Goal: Find specific page/section: Find specific page/section

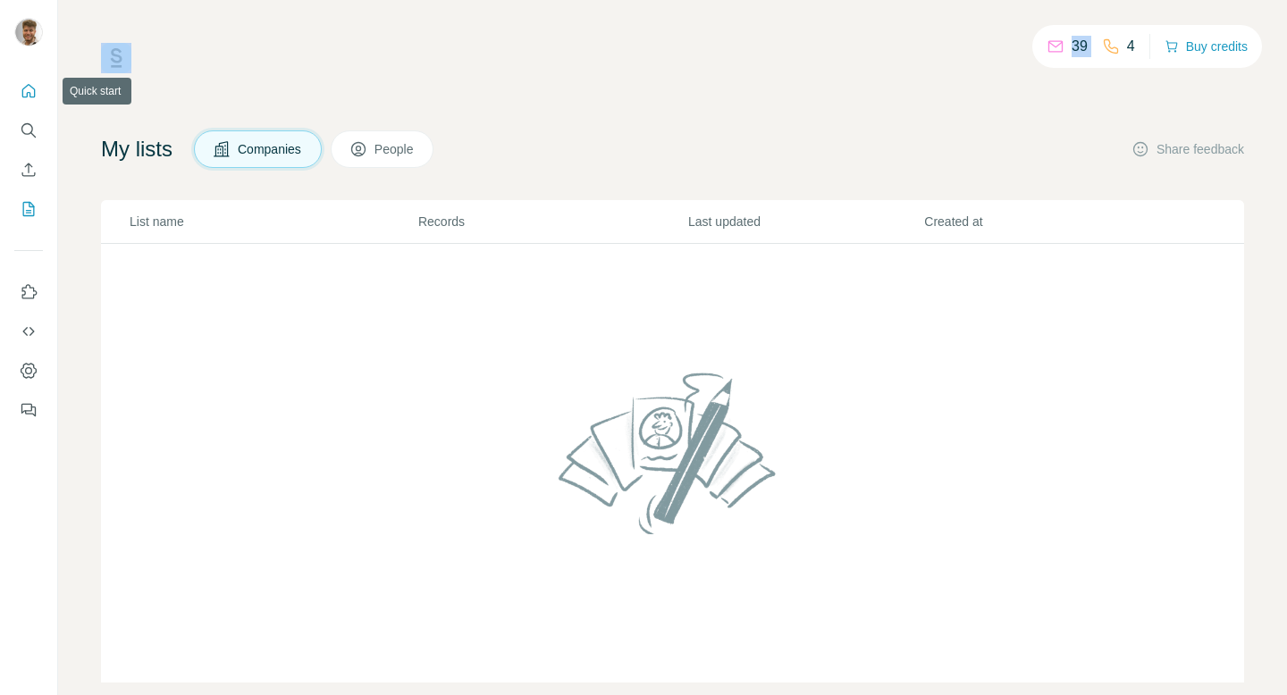
click at [20, 97] on icon "Quick start" at bounding box center [29, 91] width 18 height 18
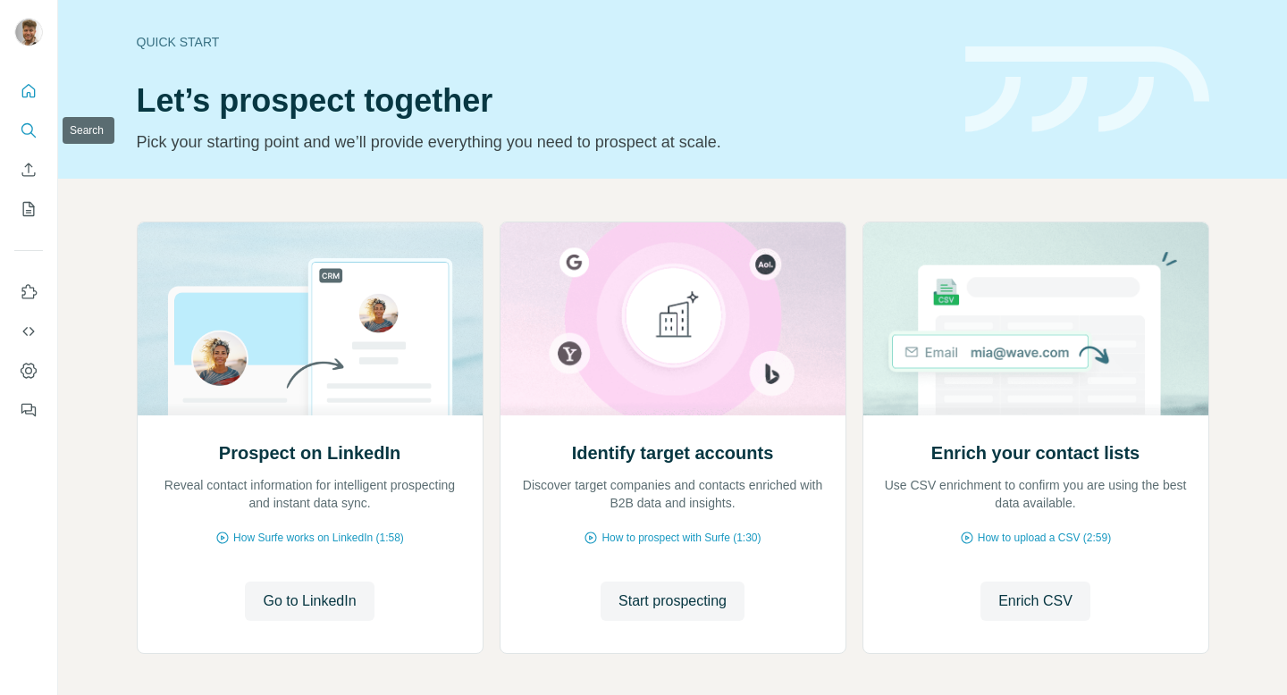
click at [37, 134] on icon "Search" at bounding box center [29, 131] width 18 height 18
click at [33, 132] on icon "Search" at bounding box center [29, 131] width 18 height 18
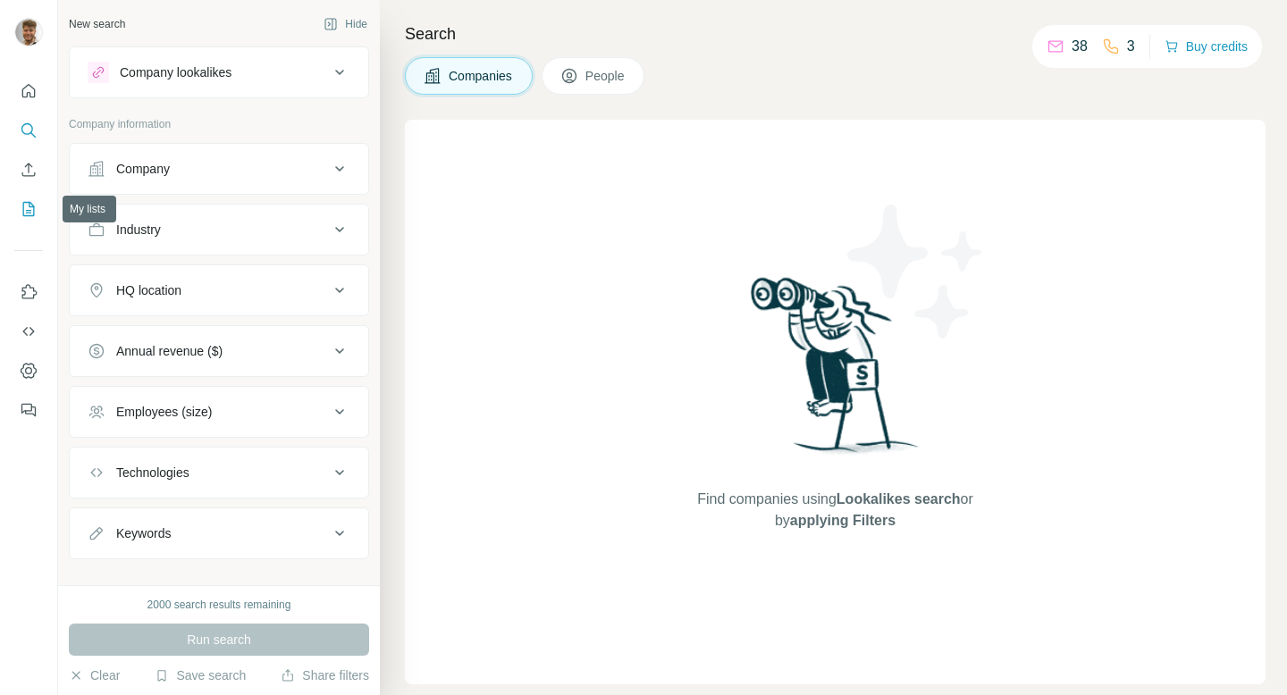
click at [32, 212] on icon "My lists" at bounding box center [29, 209] width 18 height 18
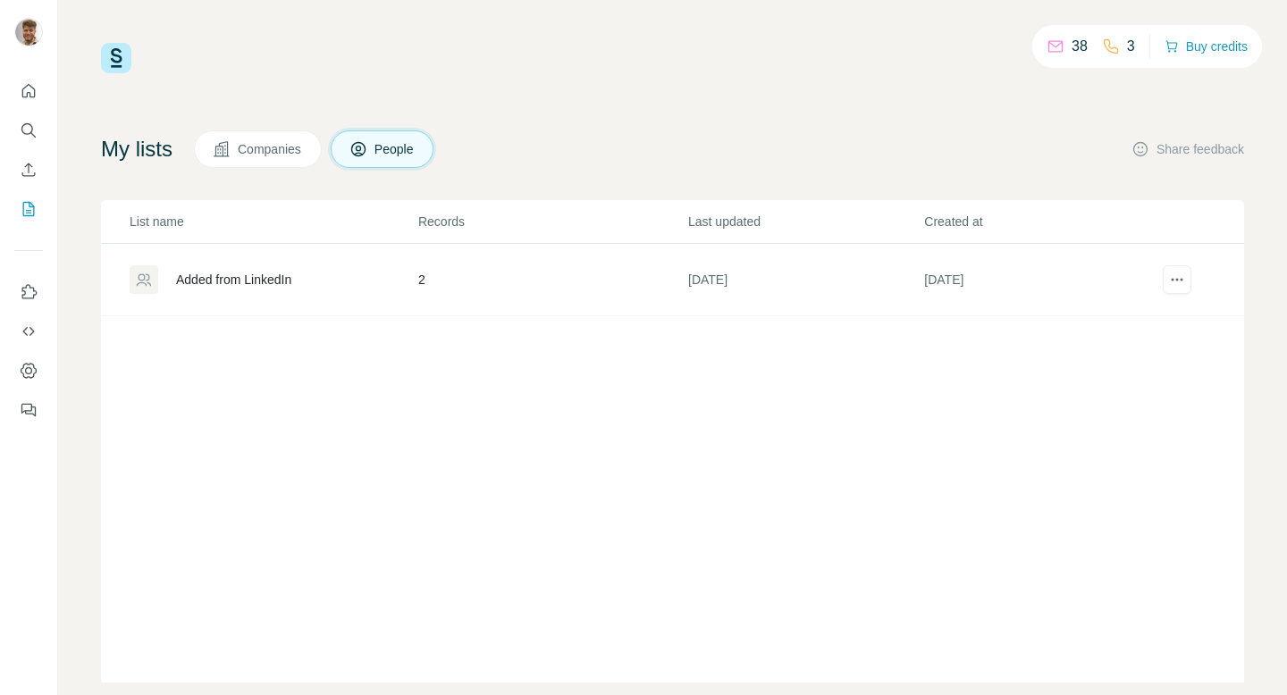
scroll to position [22, 0]
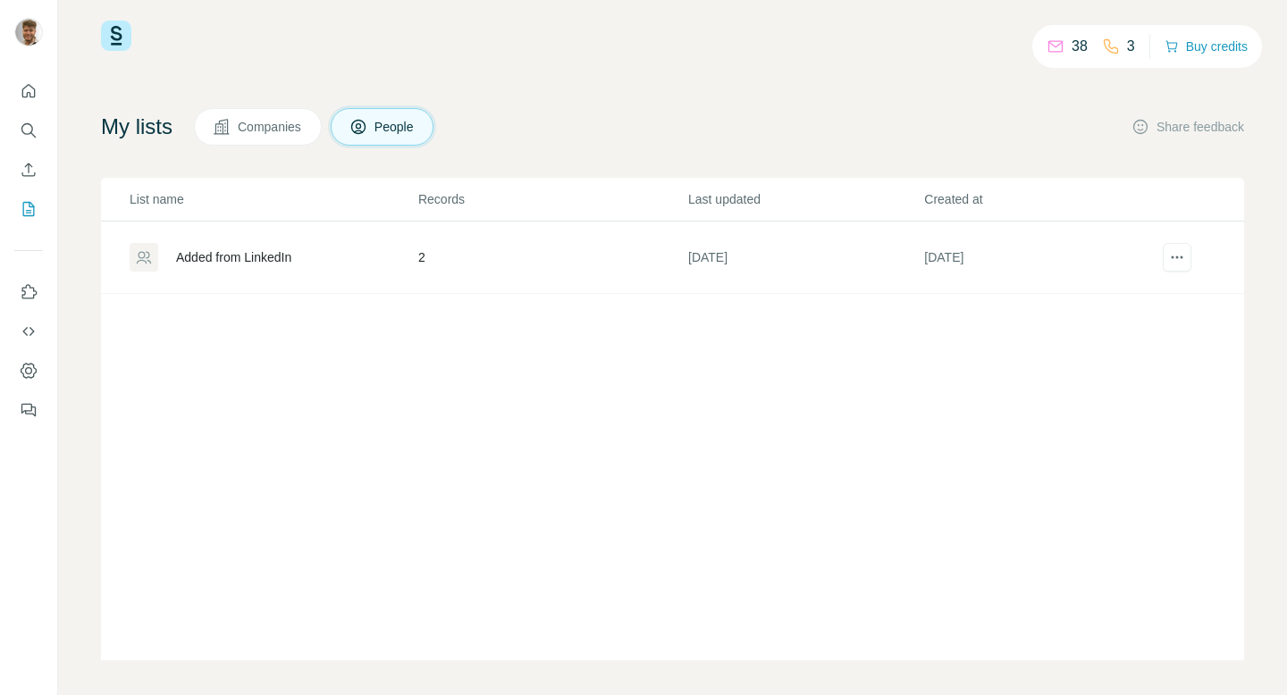
click at [291, 253] on div "Added from LinkedIn" at bounding box center [233, 257] width 115 height 18
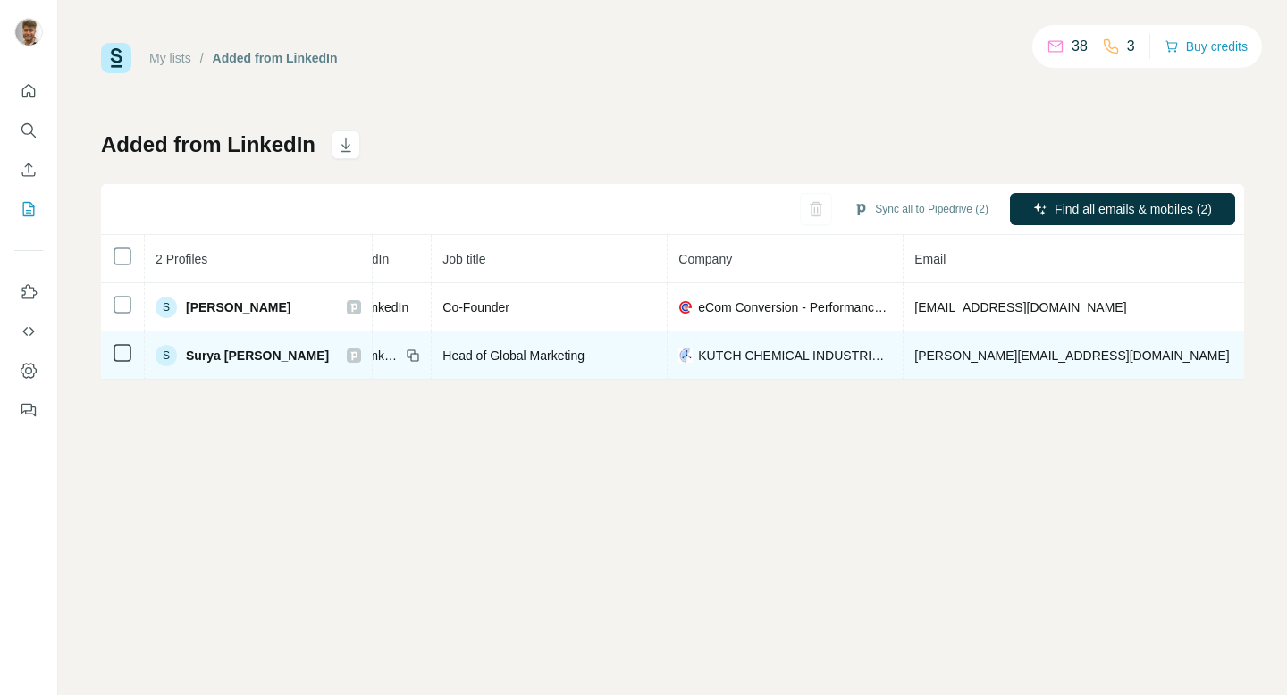
scroll to position [0, 203]
